Goal: Transaction & Acquisition: Purchase product/service

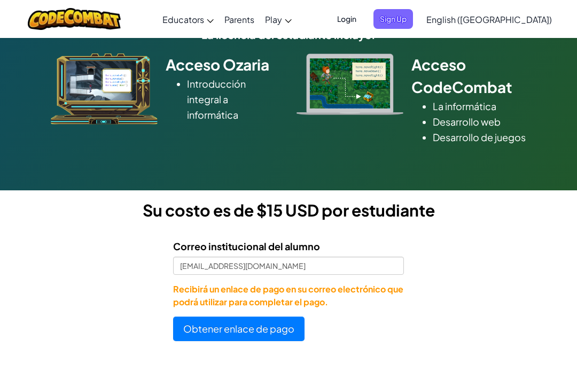
scroll to position [159, 0]
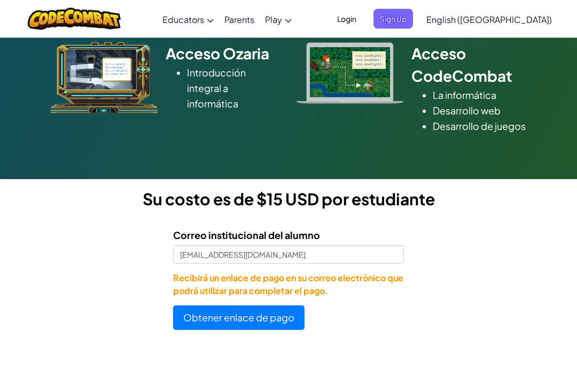
click at [281, 330] on button "Obtener enlace de pago" at bounding box center [239, 318] width 132 height 25
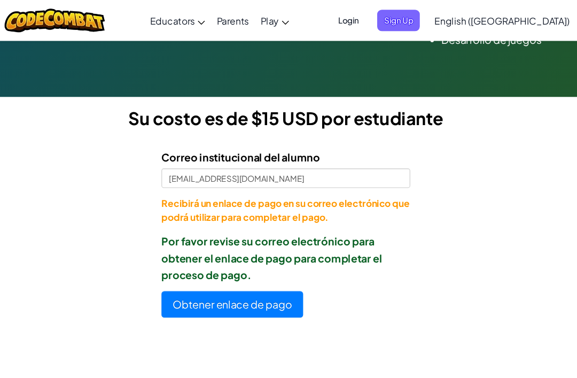
scroll to position [250, 0]
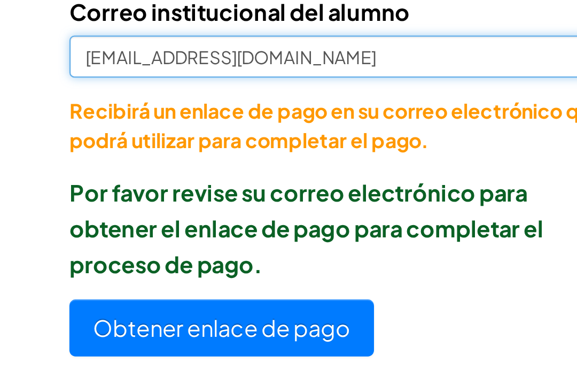
click at [173, 155] on input "[EMAIL_ADDRESS][DOMAIN_NAME]" at bounding box center [288, 164] width 231 height 18
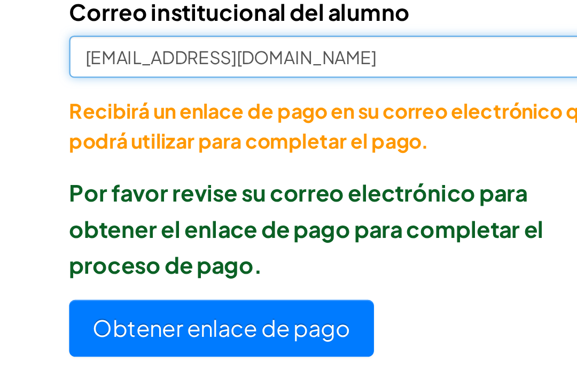
click at [173, 155] on input "[EMAIL_ADDRESS][DOMAIN_NAME]" at bounding box center [288, 164] width 231 height 18
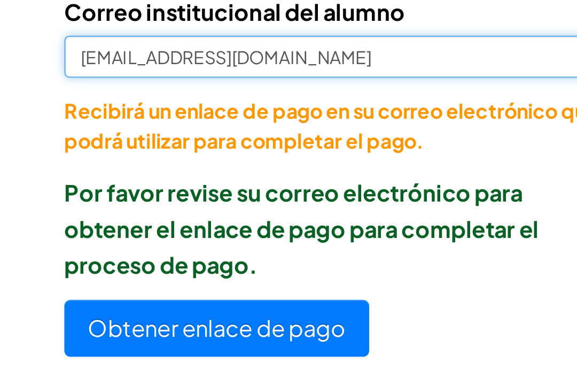
click at [173, 155] on input "[EMAIL_ADDRESS][DOMAIN_NAME]" at bounding box center [288, 164] width 231 height 18
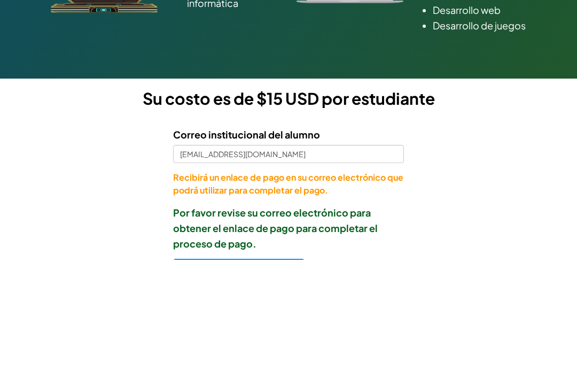
scroll to position [271, 0]
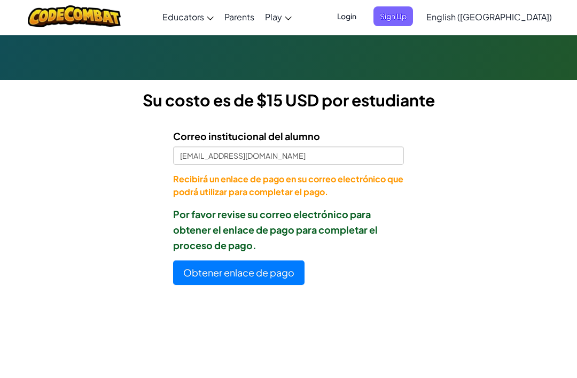
click at [265, 288] on button "Obtener enlace de pago" at bounding box center [239, 275] width 132 height 25
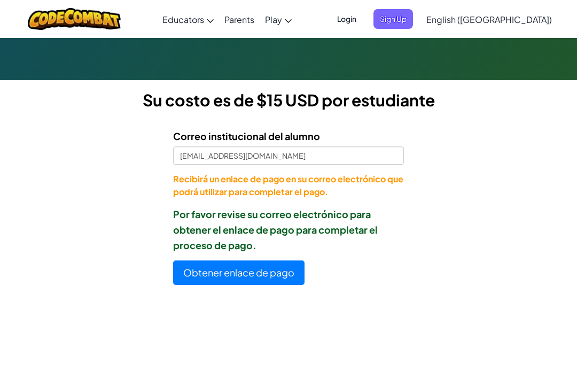
click at [270, 285] on button "Obtener enlace de pago" at bounding box center [239, 272] width 132 height 25
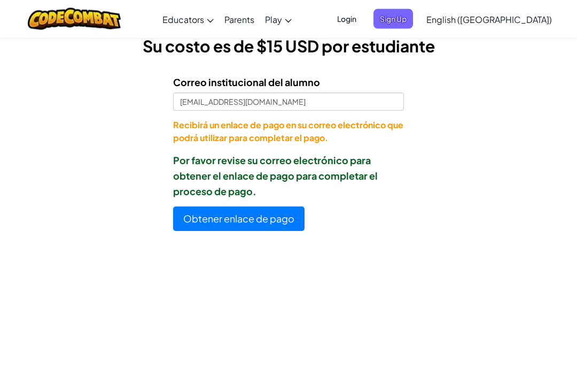
click at [290, 230] on button "Obtener enlace de pago" at bounding box center [239, 219] width 132 height 25
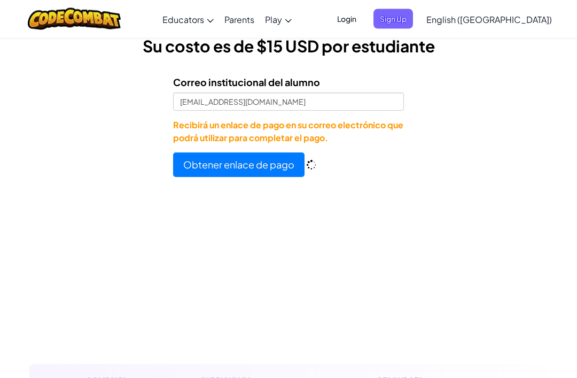
scroll to position [312, 0]
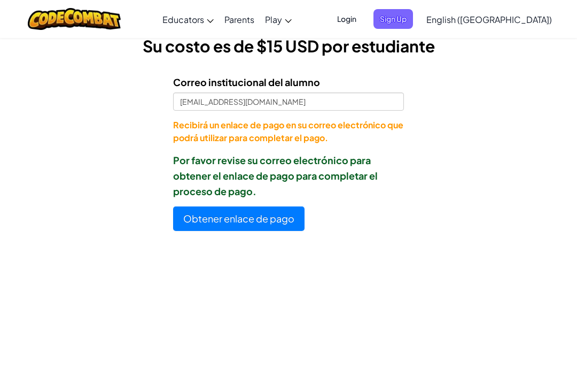
click at [297, 229] on button "Obtener enlace de pago" at bounding box center [239, 218] width 132 height 25
click at [263, 231] on button "Obtener enlace de pago" at bounding box center [239, 218] width 132 height 25
click at [268, 225] on button "Obtener enlace de pago" at bounding box center [239, 218] width 132 height 25
click at [266, 229] on button "Obtener enlace de pago" at bounding box center [239, 218] width 132 height 25
click at [251, 228] on button "Obtener enlace de pago" at bounding box center [239, 218] width 132 height 25
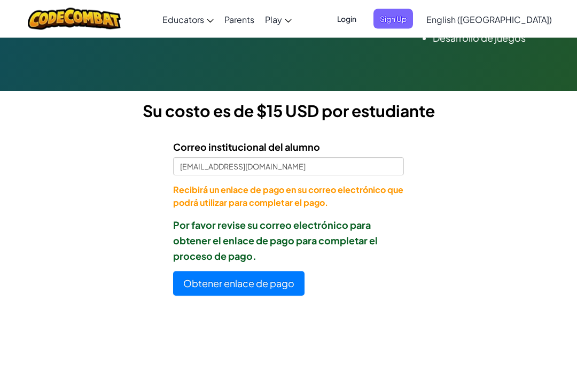
scroll to position [248, 0]
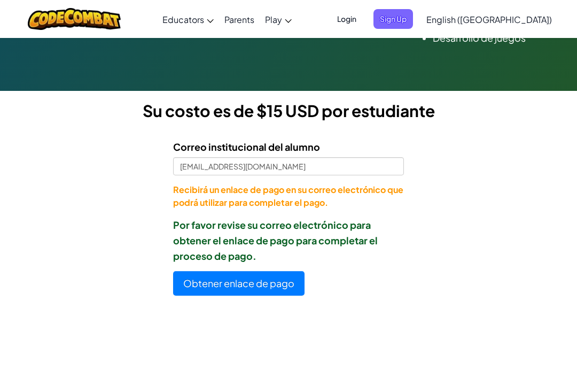
click at [275, 296] on button "Obtener enlace de pago" at bounding box center [239, 283] width 132 height 25
click at [274, 296] on button "Obtener enlace de pago" at bounding box center [239, 283] width 132 height 25
click at [281, 296] on button "Obtener enlace de pago" at bounding box center [239, 283] width 132 height 25
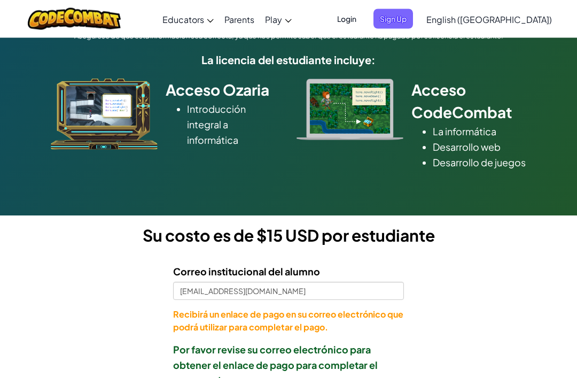
scroll to position [99, 0]
